Goal: Task Accomplishment & Management: Complete application form

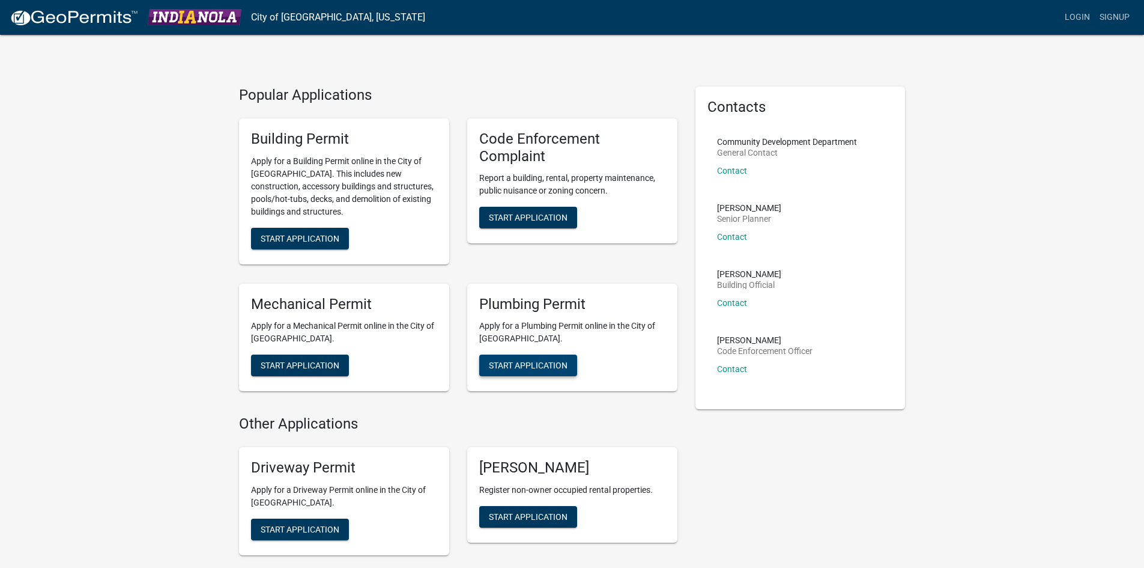
click at [511, 360] on span "Start Application" at bounding box center [528, 365] width 79 height 10
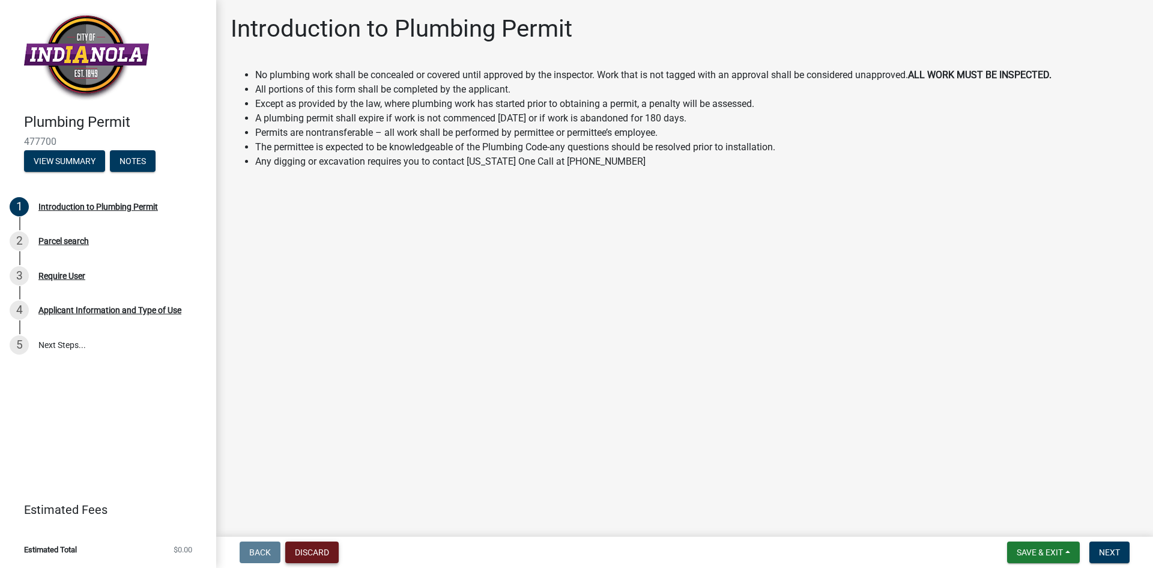
click at [307, 549] on button "Discard" at bounding box center [311, 552] width 53 height 22
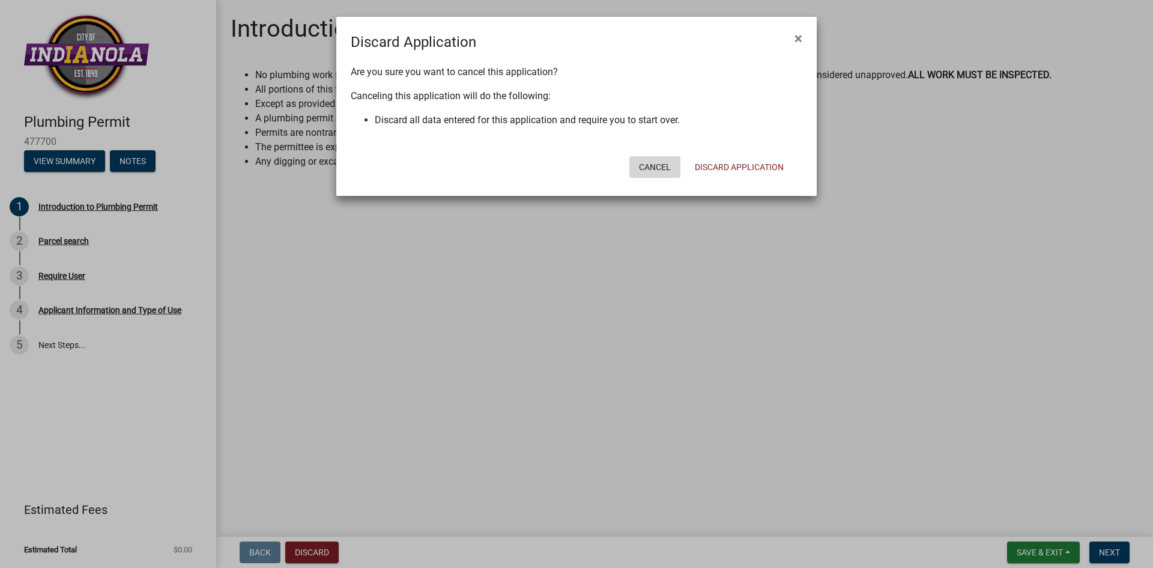
click at [670, 169] on button "Cancel" at bounding box center [654, 167] width 51 height 22
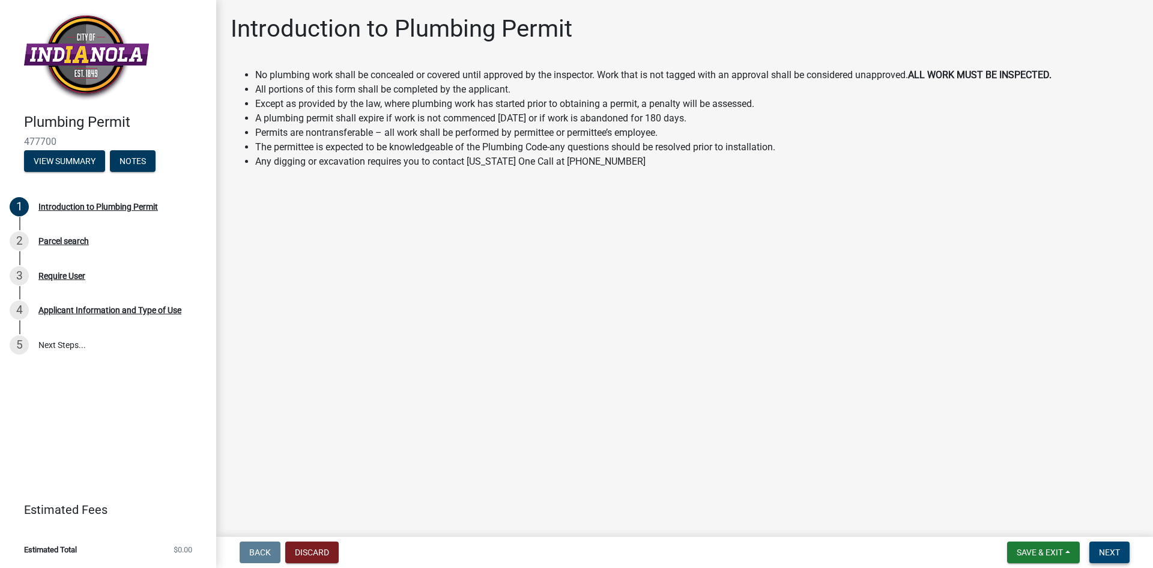
click at [1119, 554] on span "Next" at bounding box center [1109, 552] width 21 height 10
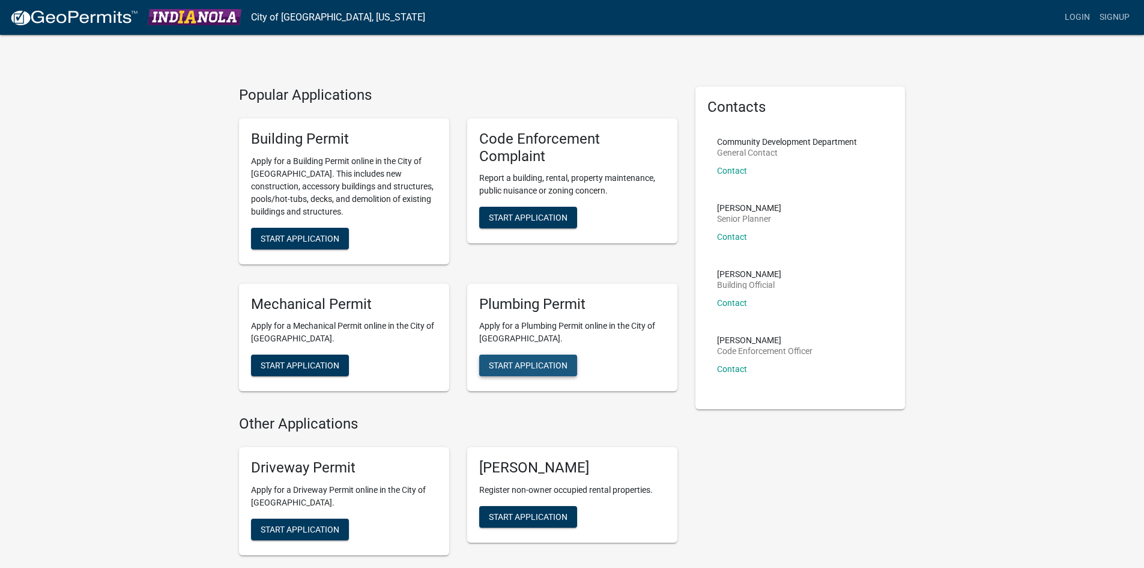
click at [516, 365] on span "Start Application" at bounding box center [528, 365] width 79 height 10
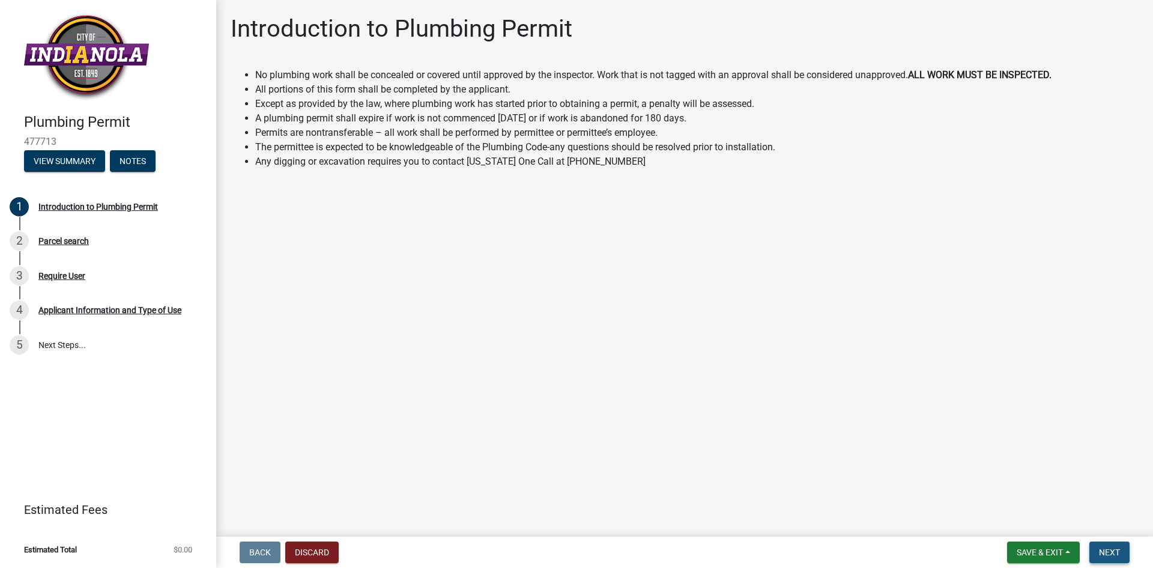
click at [1104, 552] on span "Next" at bounding box center [1109, 552] width 21 height 10
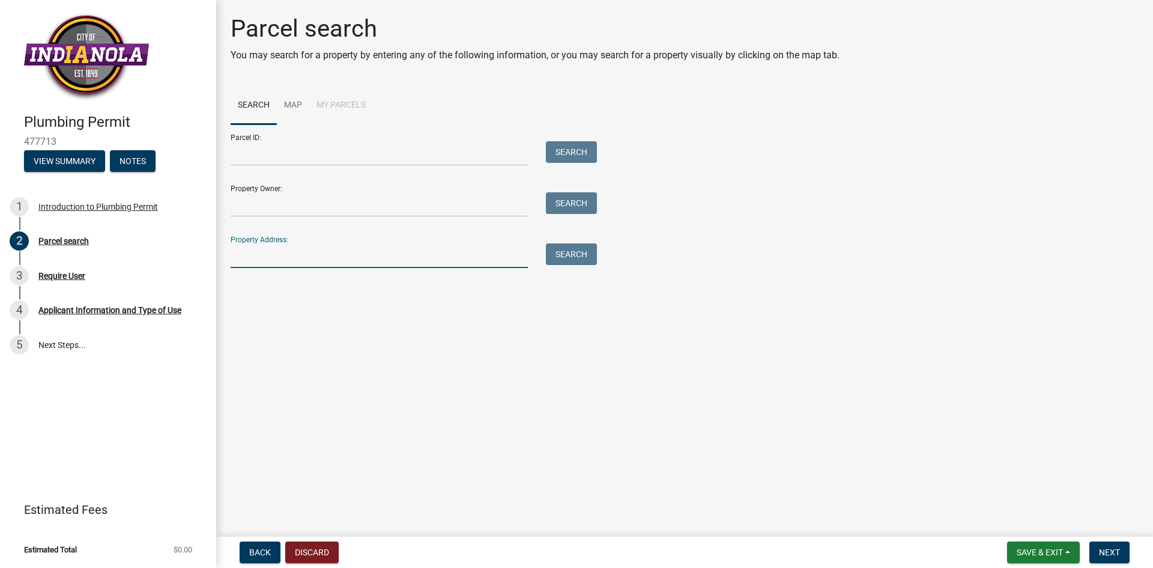
click at [264, 259] on input "Property Address:" at bounding box center [379, 255] width 297 height 25
type input "[STREET_ADDRESS]"
click at [563, 258] on button "Search" at bounding box center [571, 254] width 51 height 22
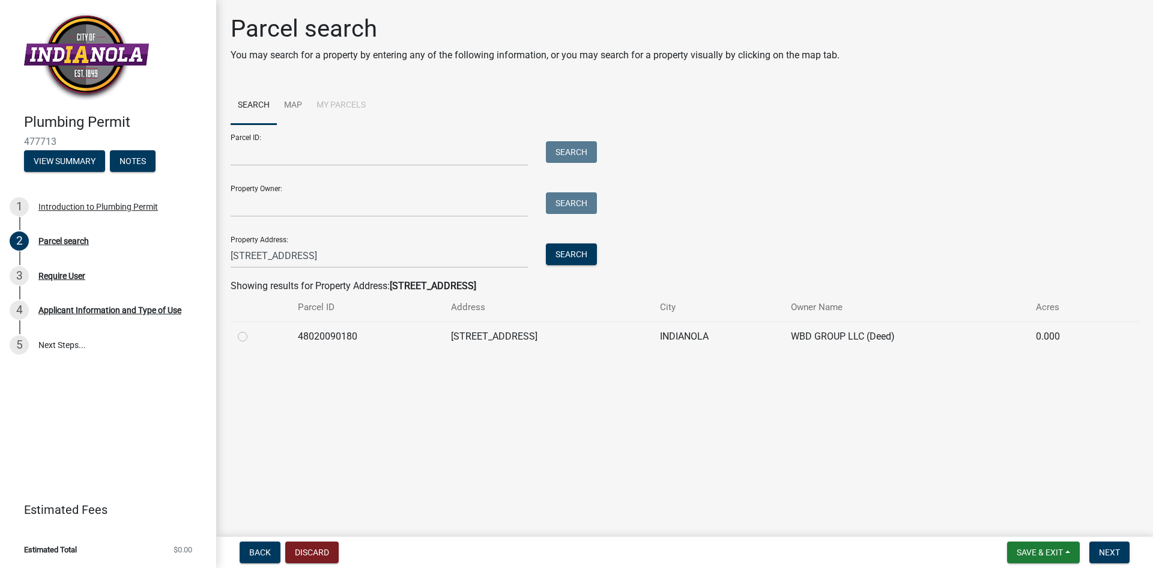
click at [252, 329] on label at bounding box center [252, 329] width 0 height 0
click at [252, 336] on input "radio" at bounding box center [256, 333] width 8 height 8
radio input "true"
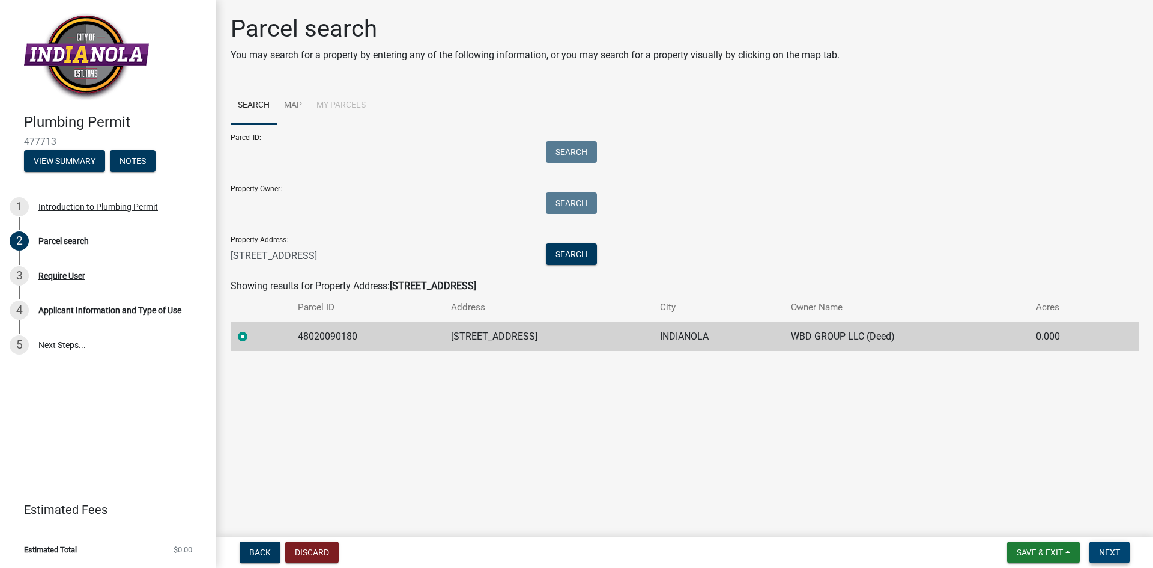
click at [1110, 548] on span "Next" at bounding box center [1109, 552] width 21 height 10
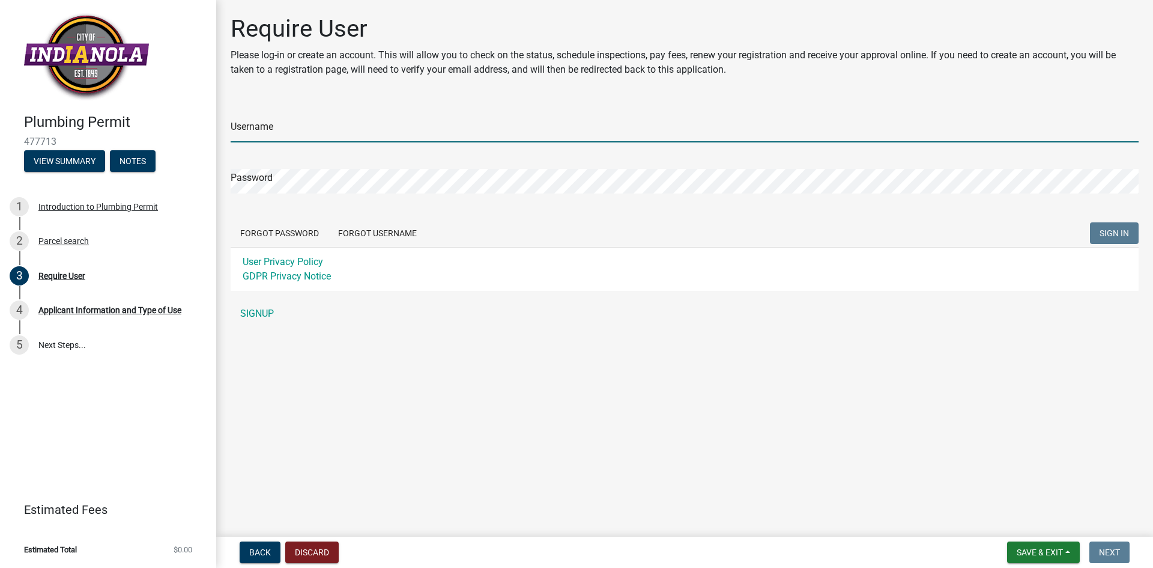
type input "Stritzke"
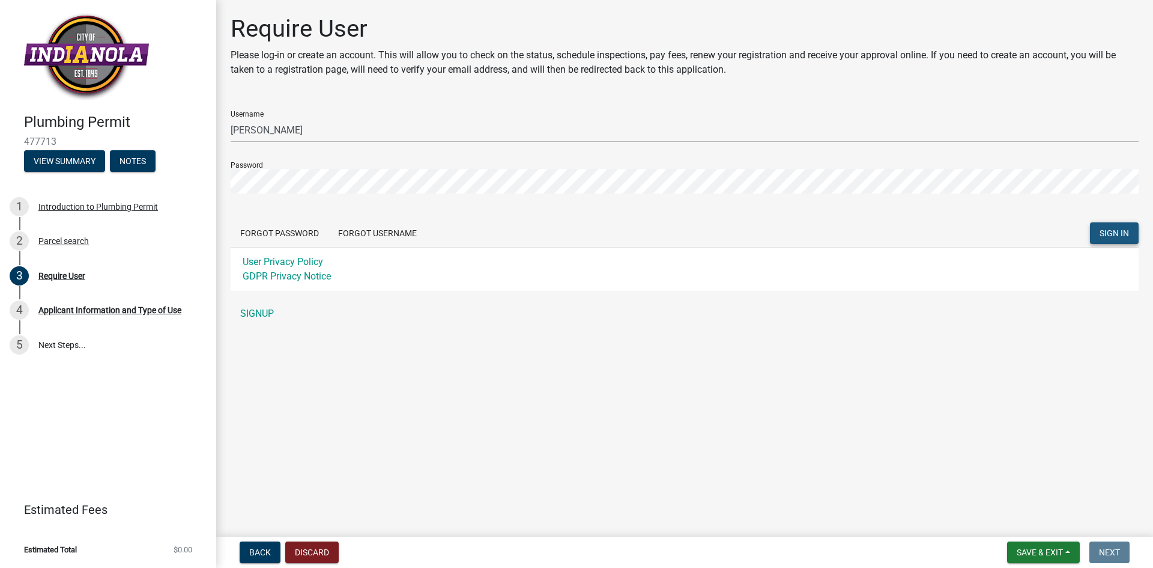
click at [1103, 227] on button "SIGN IN" at bounding box center [1114, 233] width 49 height 22
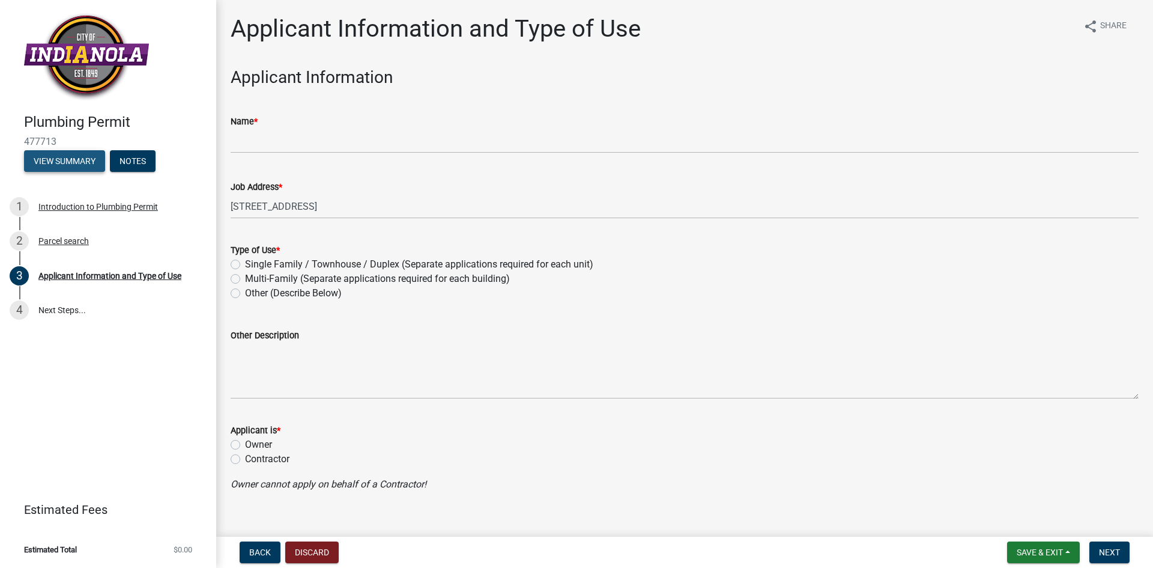
click at [77, 159] on button "View Summary" at bounding box center [64, 161] width 81 height 22
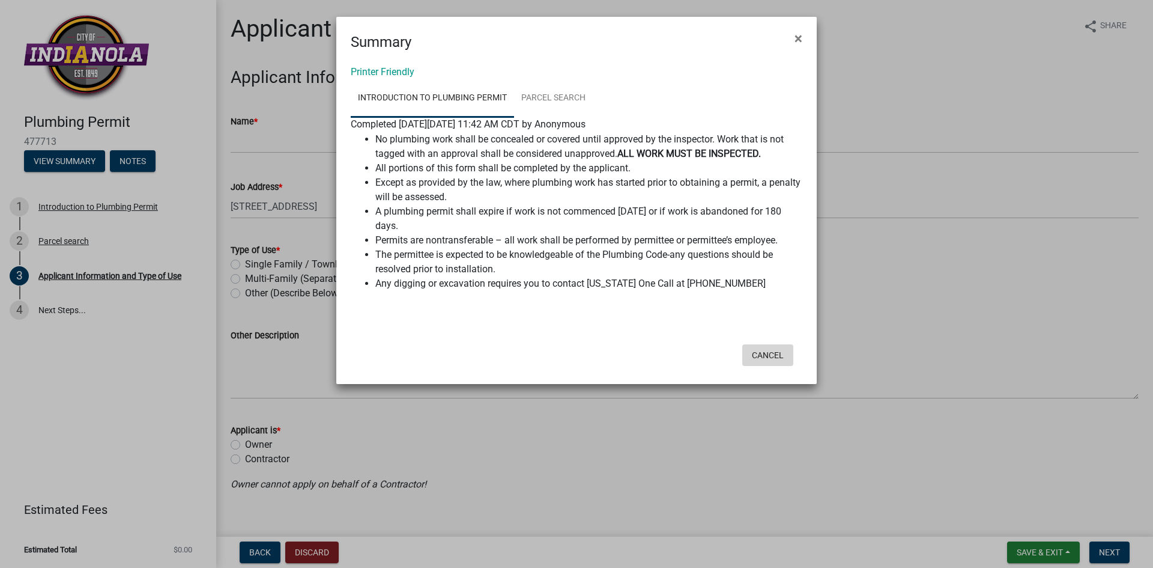
click at [758, 353] on button "Cancel" at bounding box center [767, 355] width 51 height 22
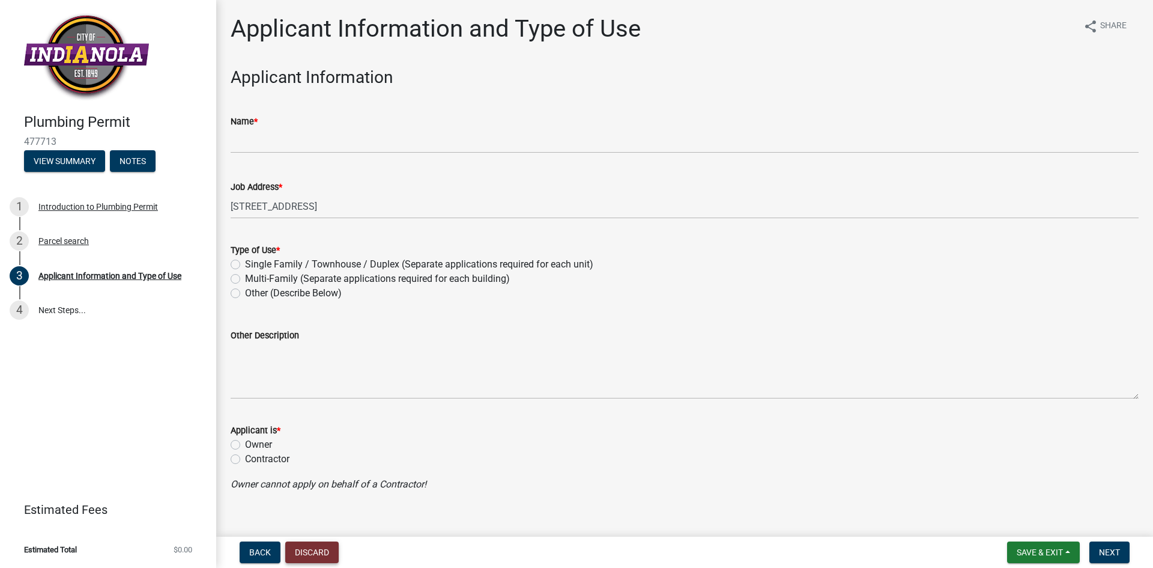
click at [327, 548] on button "Discard" at bounding box center [311, 552] width 53 height 22
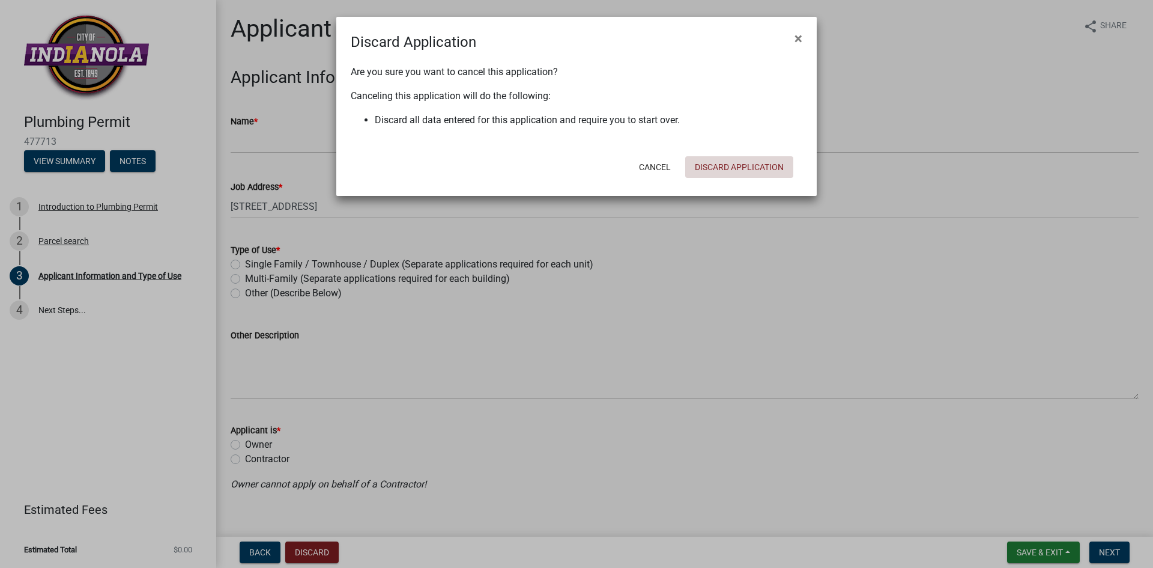
click at [712, 163] on button "Discard Application" at bounding box center [739, 167] width 108 height 22
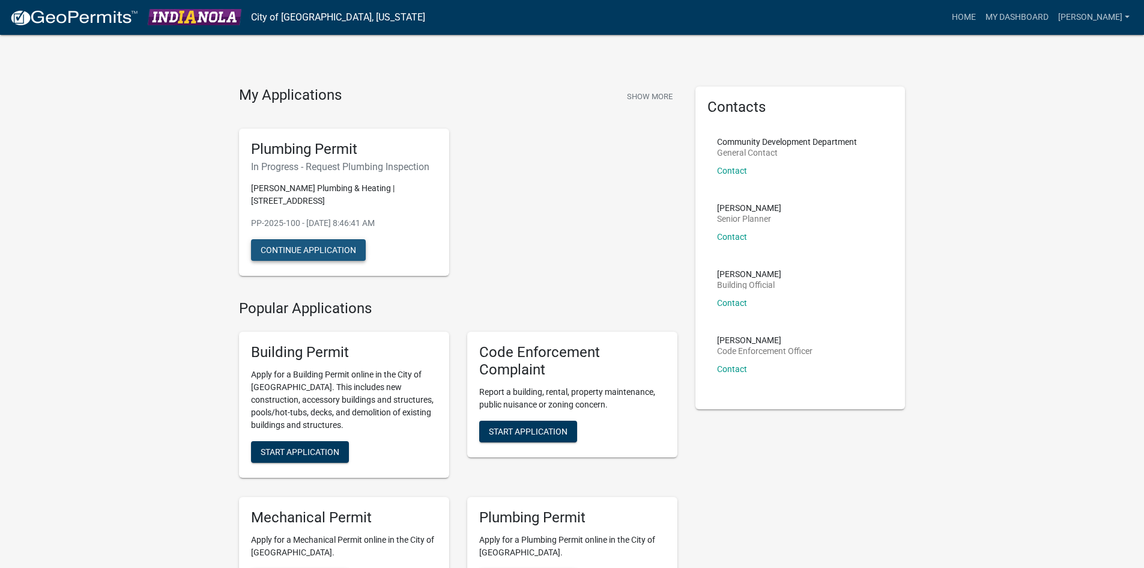
click at [282, 246] on button "Continue Application" at bounding box center [308, 250] width 115 height 22
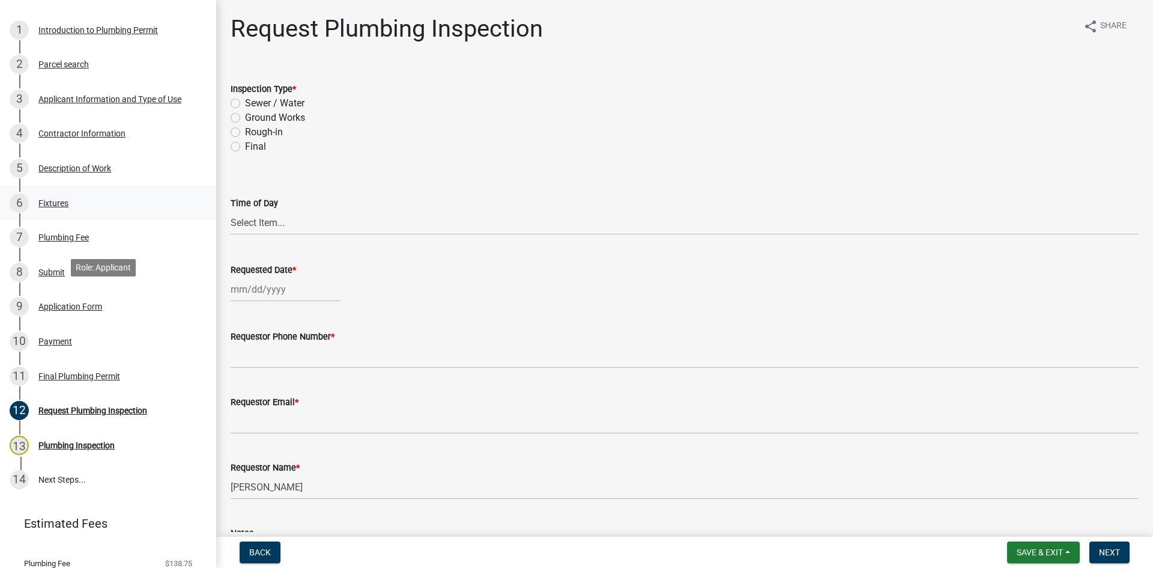
scroll to position [180, 0]
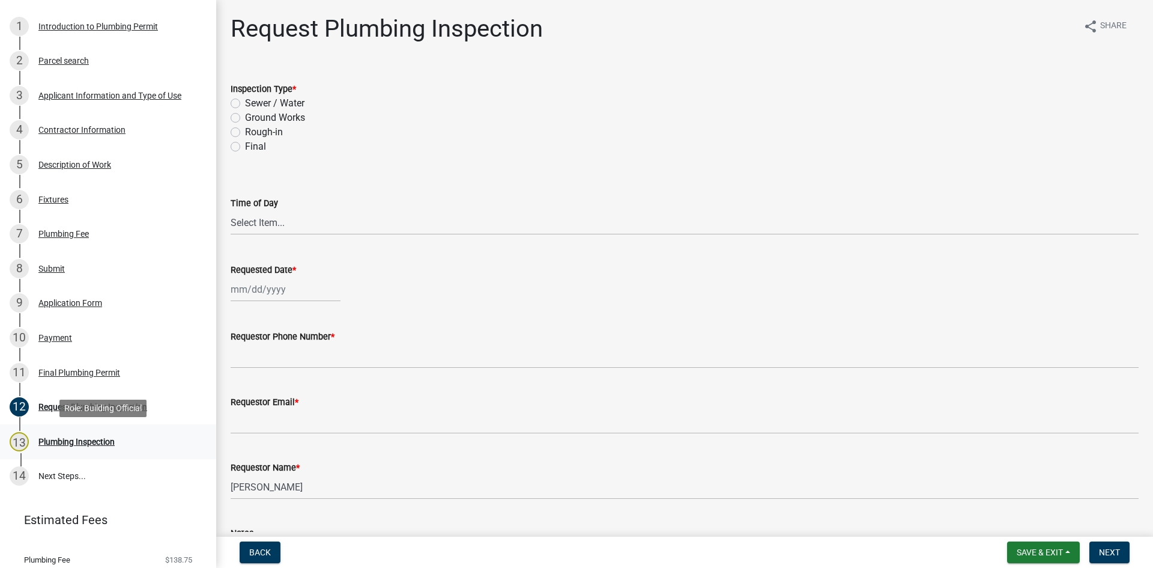
click at [50, 441] on div "Plumbing Inspection" at bounding box center [76, 441] width 76 height 8
click at [245, 130] on label "Rough-in" at bounding box center [264, 132] width 38 height 14
click at [245, 130] on input "Rough-in" at bounding box center [249, 129] width 8 height 8
radio input "true"
click at [297, 220] on select "Select Item... AM PM" at bounding box center [685, 222] width 908 height 25
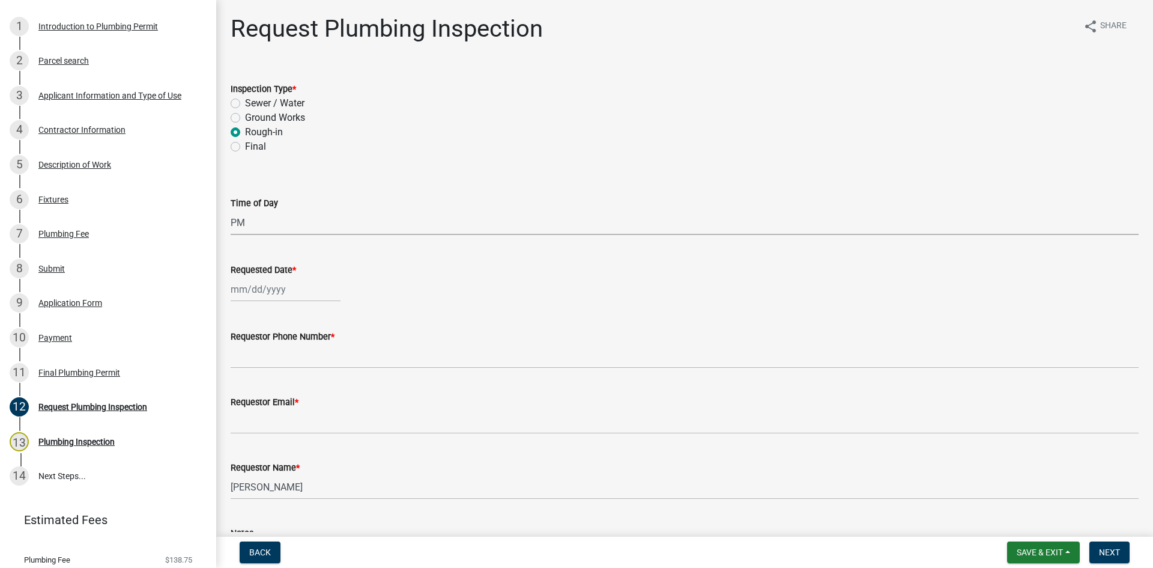
click at [231, 210] on select "Select Item... AM PM" at bounding box center [685, 222] width 908 height 25
select select "90b36dbe-a3c5-433e-a0e2-0f20ac40aee5"
click at [265, 287] on div at bounding box center [286, 289] width 110 height 25
select select "9"
select select "2025"
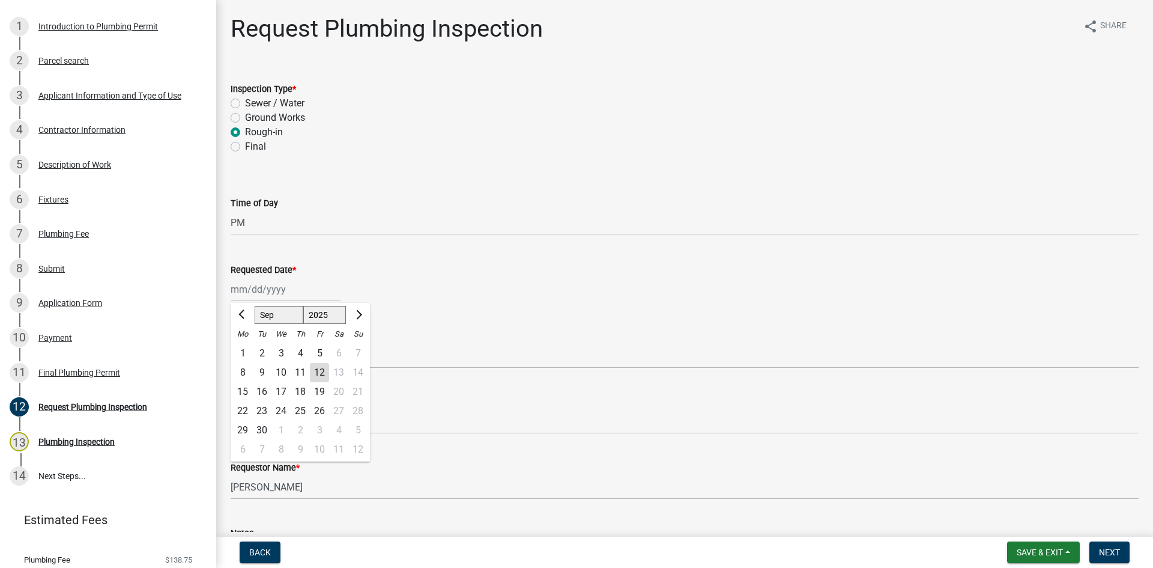
click at [261, 391] on div "16" at bounding box center [261, 391] width 19 height 19
type input "09/16/2025"
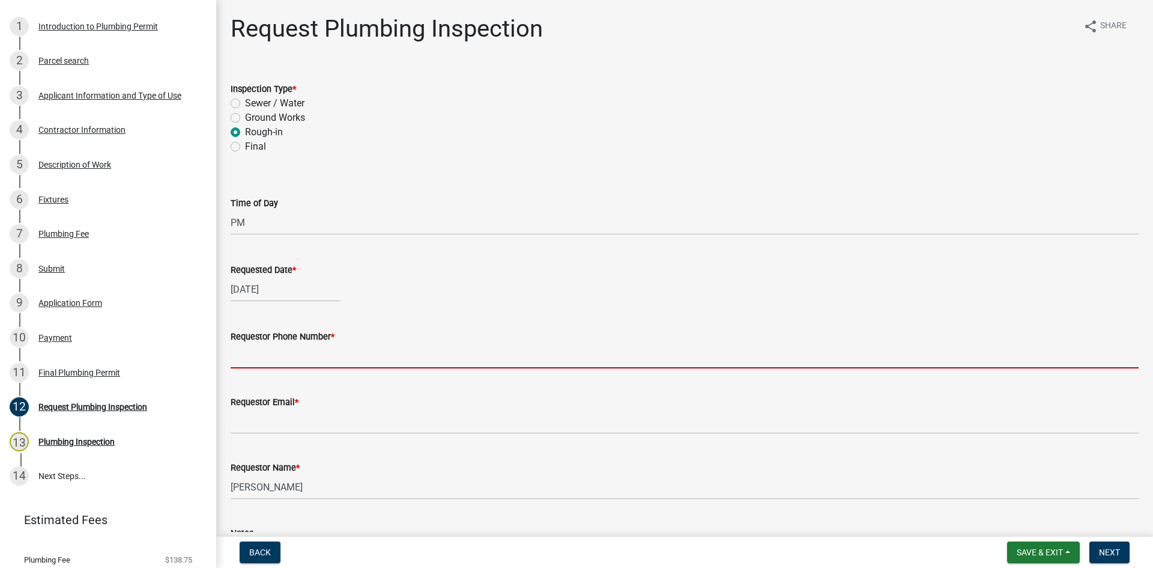
click at [281, 353] on input "Requestor Phone Number *" at bounding box center [685, 356] width 908 height 25
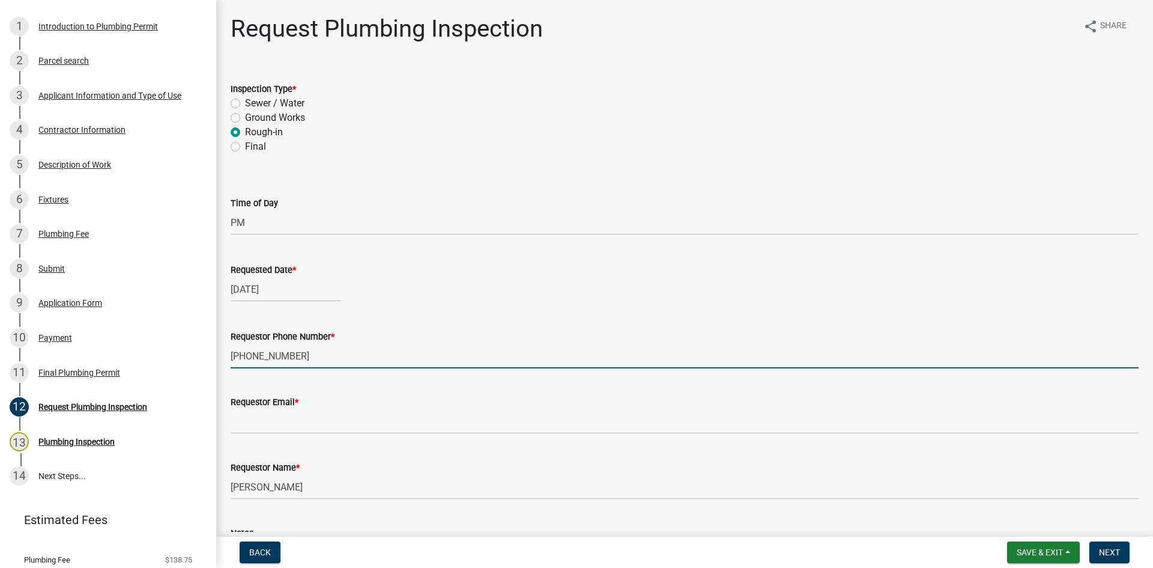
type input "319-327-3948"
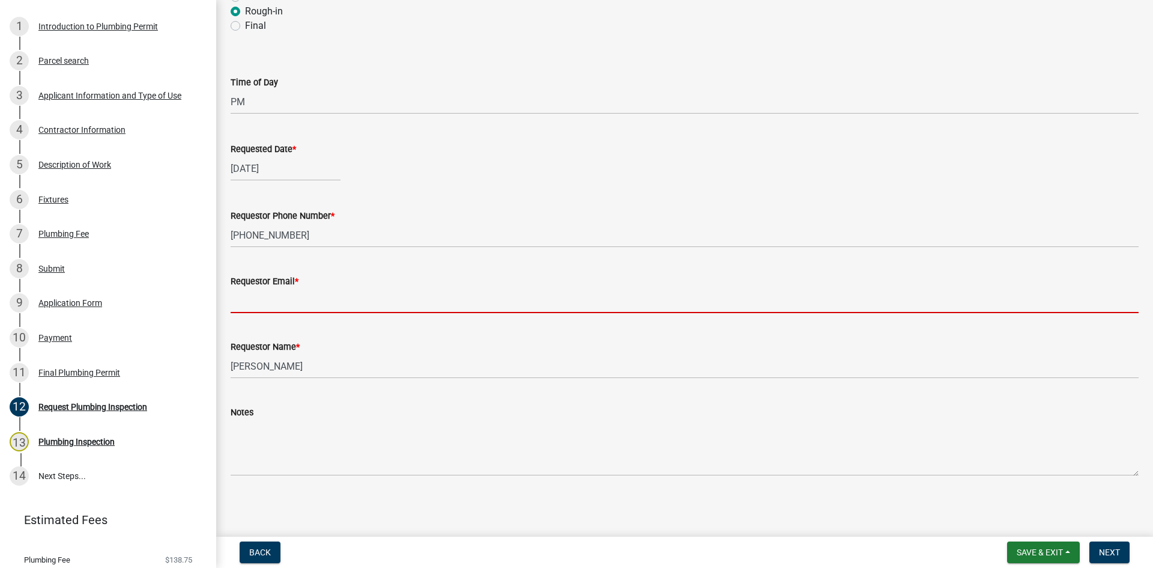
scroll to position [121, 0]
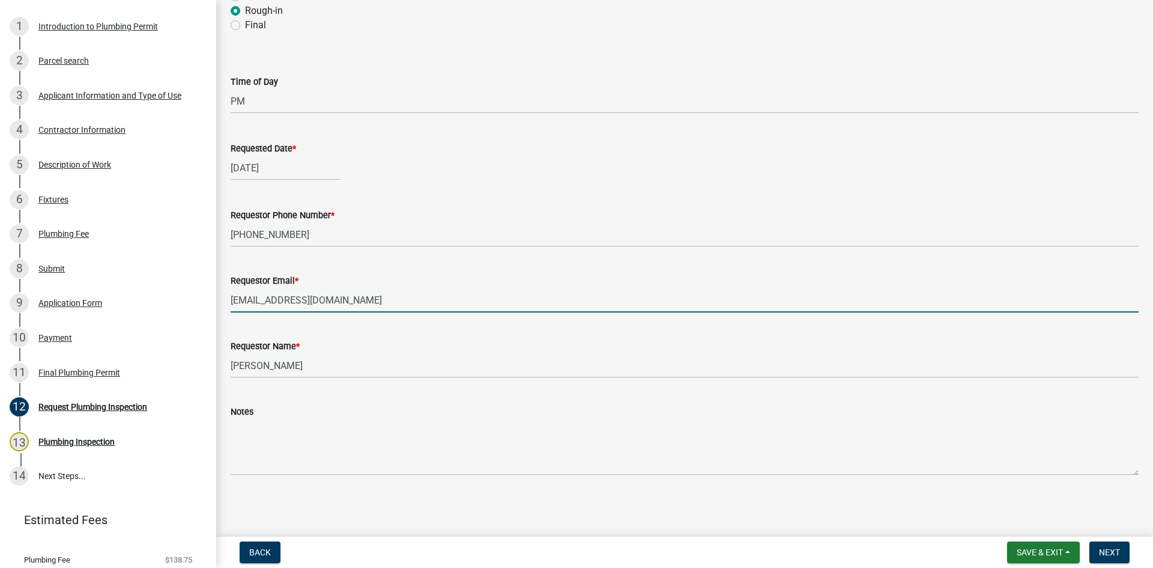
click at [357, 300] on input "abrune@larsonconst.com" at bounding box center [685, 300] width 908 height 25
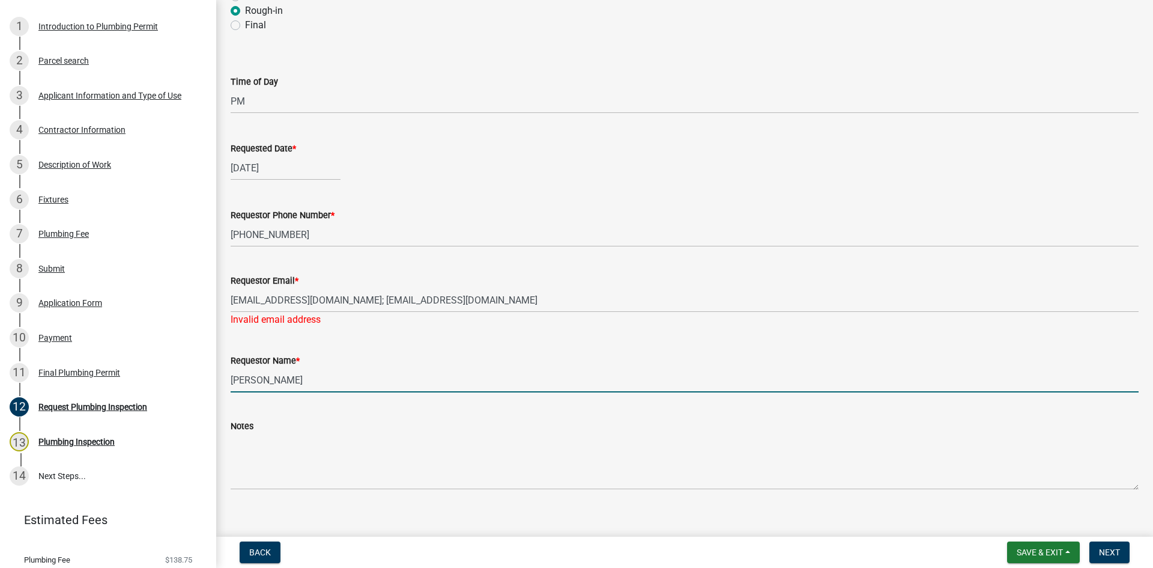
click at [314, 365] on form "Requestor Name * Scott" at bounding box center [685, 372] width 908 height 39
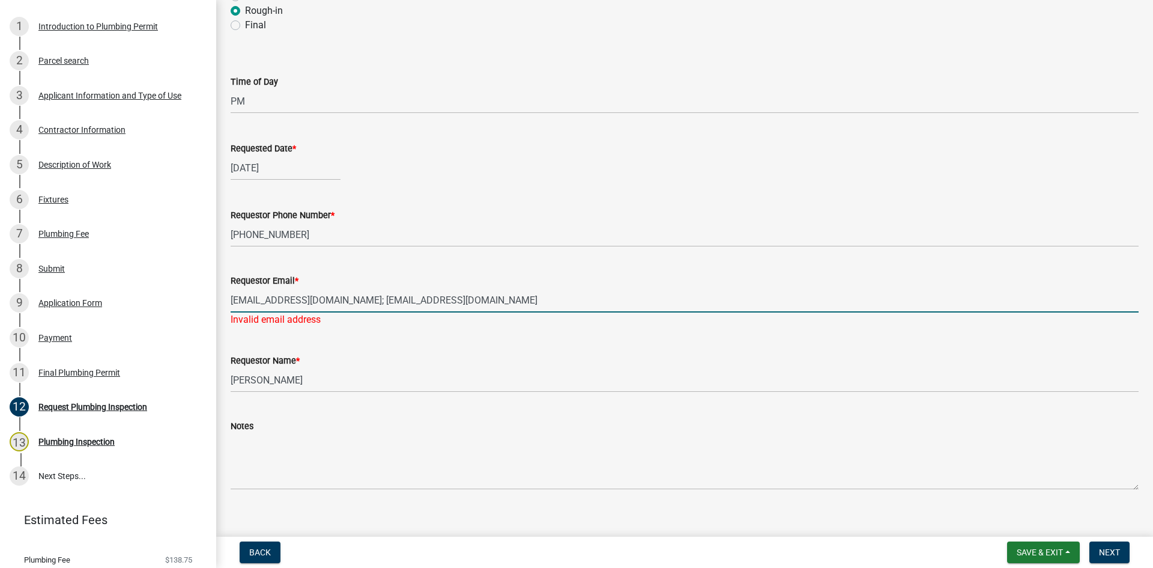
click at [477, 301] on input "abrune@larsonconst.com; sstritzke@kruckph.com" at bounding box center [685, 300] width 908 height 25
type input "a"
type input "sstritzke@kruckph.com"
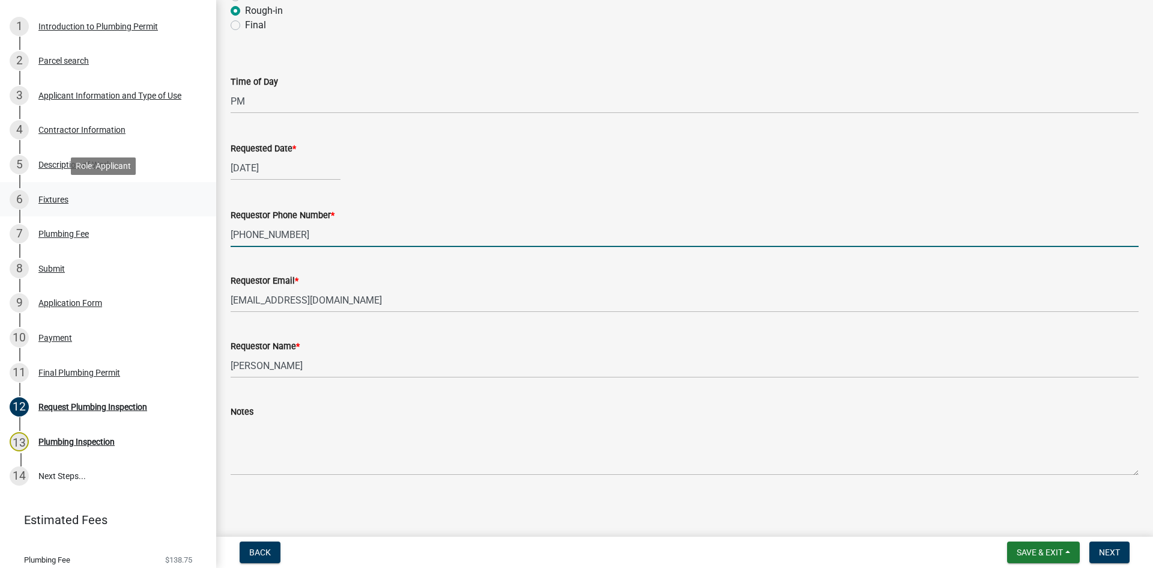
drag, startPoint x: 308, startPoint y: 237, endPoint x: 88, endPoint y: 199, distance: 223.7
click at [88, 199] on div "Plumbing Permit PP-2025-100 View Summary Notes 1 Introduction to Plumbing Permi…" at bounding box center [576, 284] width 1153 height 568
type input "5152361407"
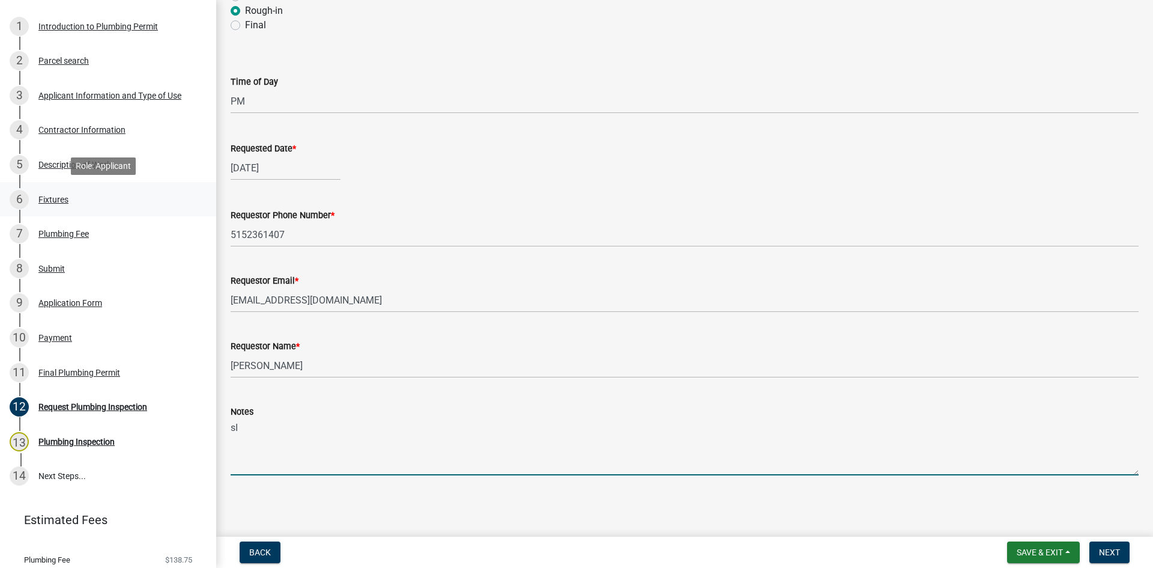
type textarea "s"
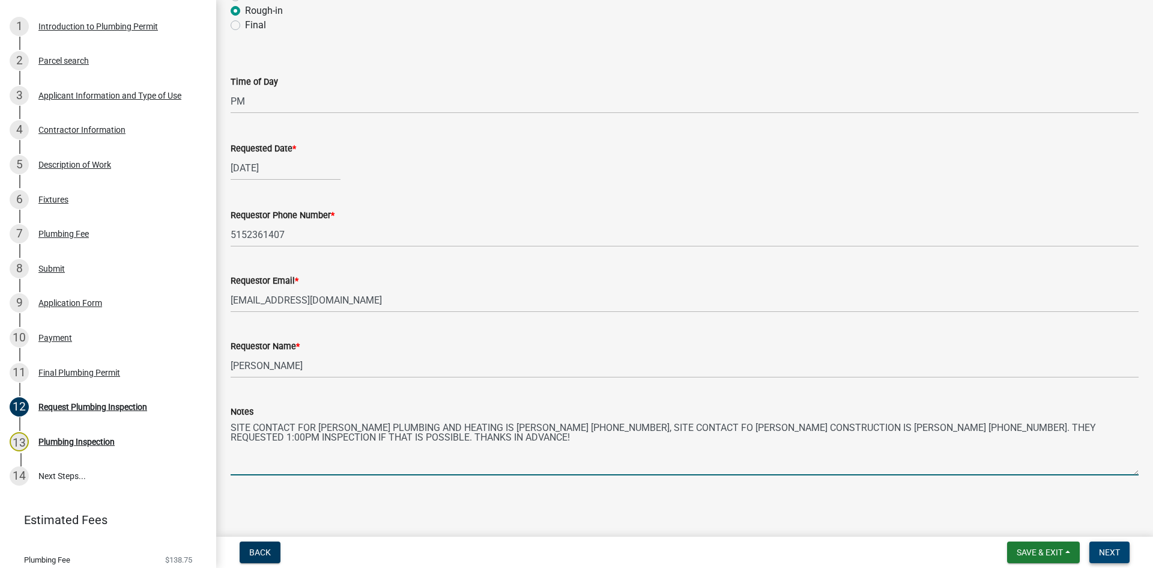
type textarea "SITE CONTACT FOR KRUCK PLUMBING AND HEATING IS SCOTT WEHRLI 515-203-6261, SITE …"
click at [1115, 552] on span "Next" at bounding box center [1109, 552] width 21 height 10
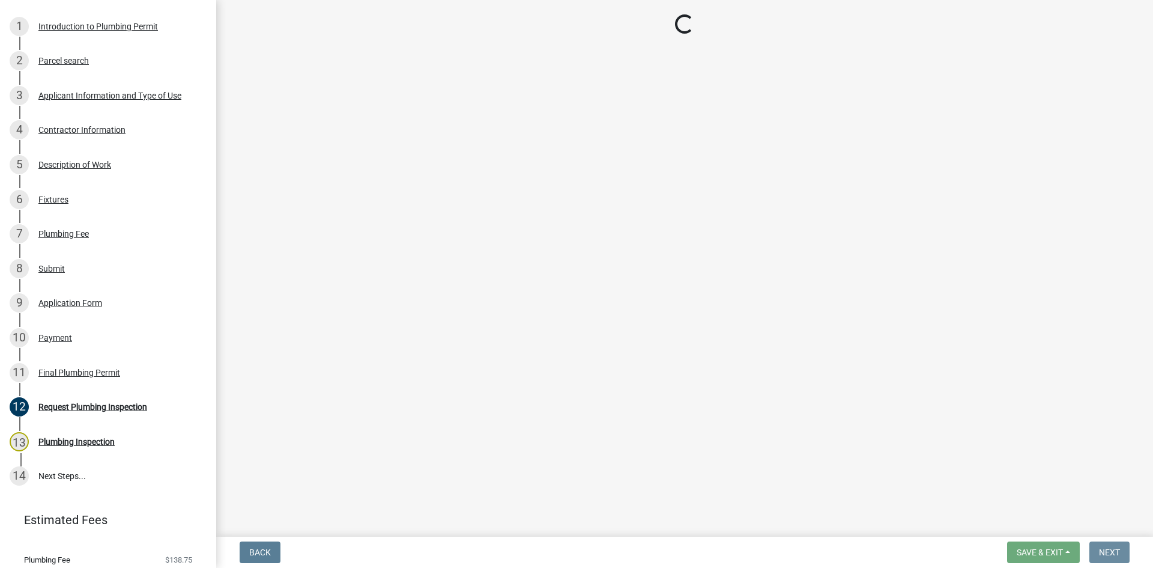
scroll to position [0, 0]
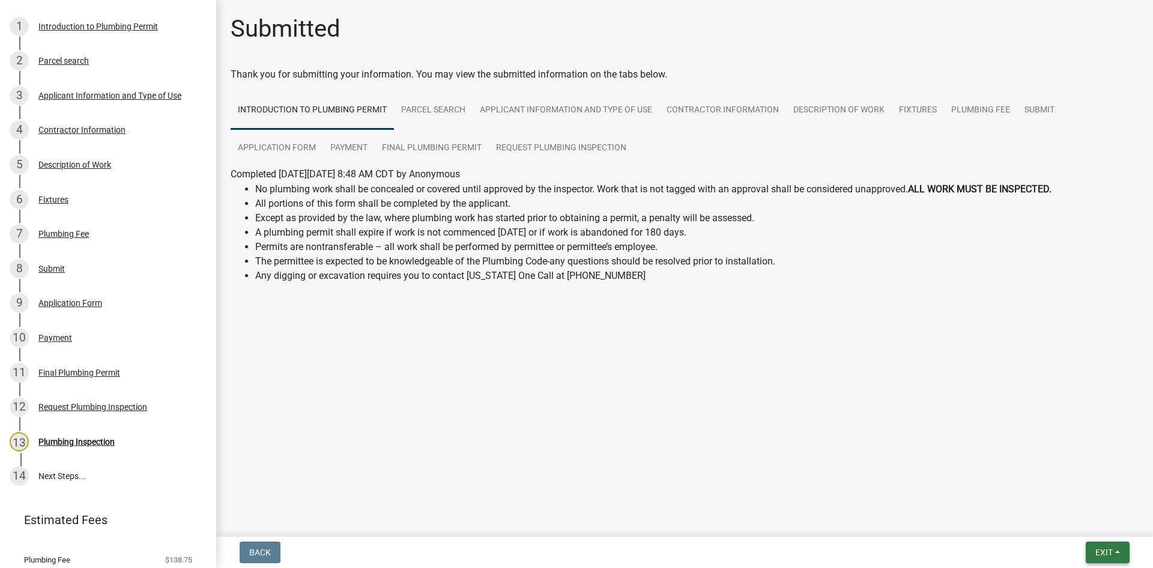
click at [1101, 553] on span "Exit" at bounding box center [1103, 552] width 17 height 10
click at [1009, 396] on main "Submitted Thank you for submitting your information. You may view the submitted…" at bounding box center [684, 265] width 937 height 531
click at [55, 443] on div "Plumbing Inspection" at bounding box center [76, 441] width 76 height 8
click at [53, 475] on link "14 Next Steps..." at bounding box center [108, 476] width 216 height 35
click at [1100, 548] on span "Exit" at bounding box center [1103, 552] width 17 height 10
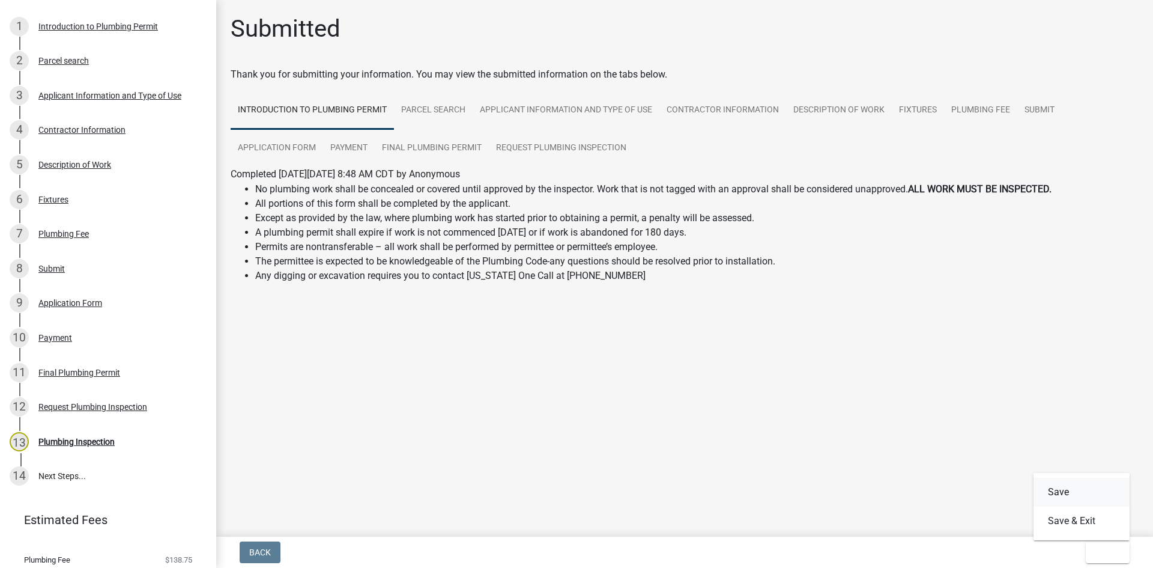
click at [1060, 492] on button "Save" at bounding box center [1082, 491] width 96 height 29
click at [1105, 548] on span "Exit" at bounding box center [1103, 552] width 17 height 10
click at [1083, 519] on button "Save & Exit" at bounding box center [1082, 520] width 96 height 29
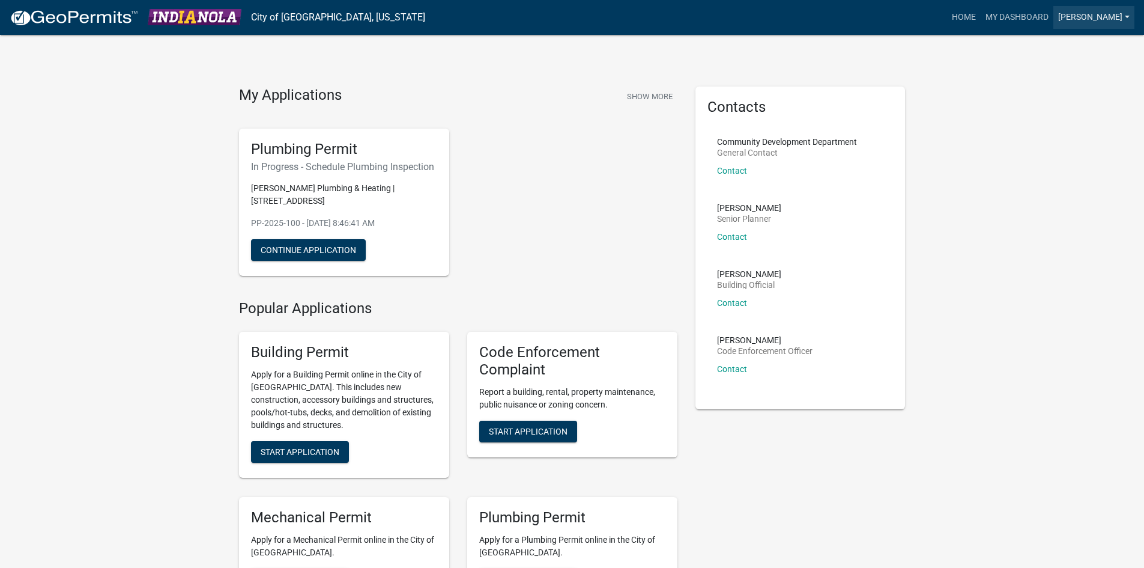
click at [1115, 19] on link "Stritzke" at bounding box center [1093, 17] width 81 height 23
click at [1058, 88] on link "Logout" at bounding box center [1086, 88] width 96 height 29
